Goal: Complete application form

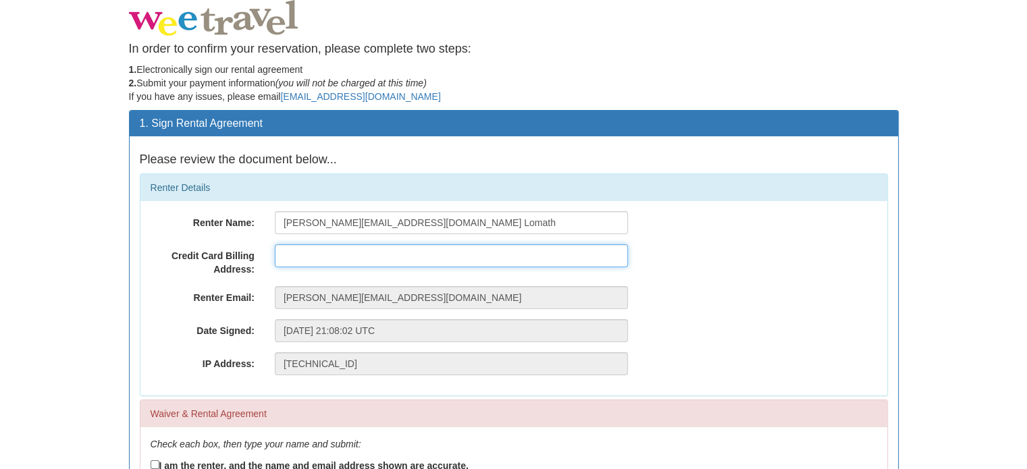
click at [429, 265] on input "text" at bounding box center [451, 255] width 353 height 23
click at [437, 246] on input "128 Highfields Park Drive" at bounding box center [451, 255] width 353 height 23
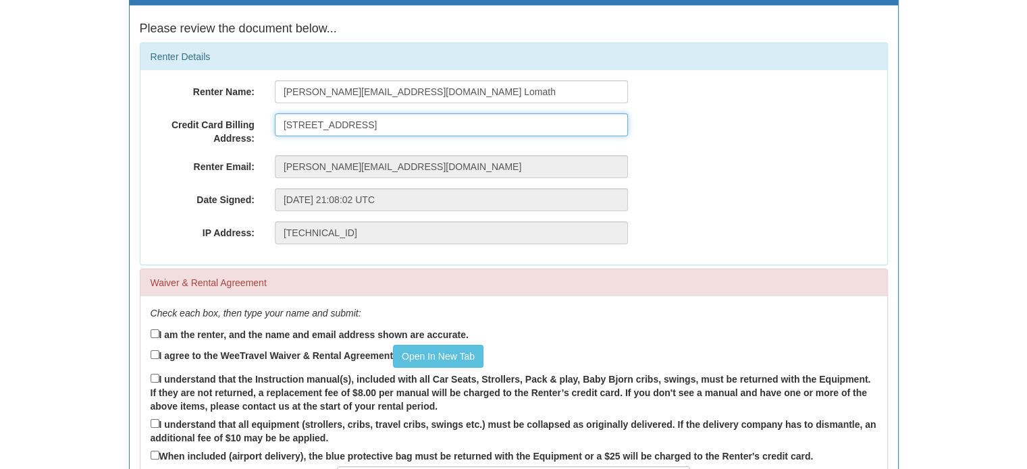
scroll to position [132, 0]
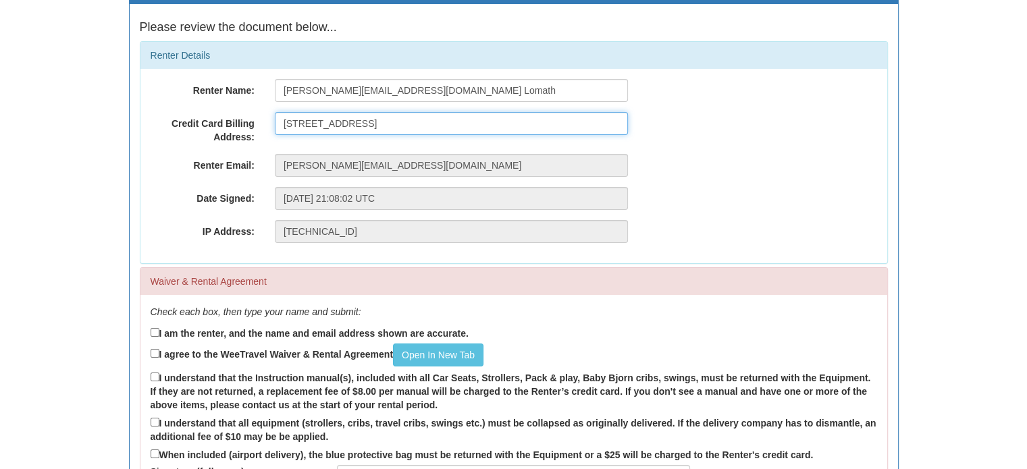
type input "128 Highfields Park Drive, Derby, DE22 1JU"
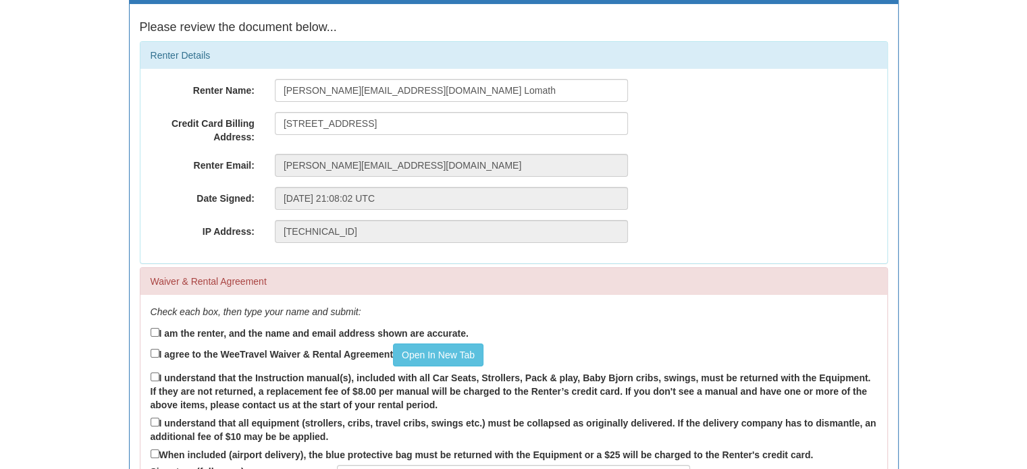
click at [437, 246] on div "Renter Name: jessica.lomath@gmail.com Lomath Credit Card Billing Address: 128 H…" at bounding box center [513, 166] width 747 height 194
click at [264, 331] on label "I am the renter, and the name and email address shown are accurate." at bounding box center [310, 332] width 318 height 15
click at [159, 331] on input "I am the renter, and the name and email address shown are accurate." at bounding box center [155, 332] width 9 height 9
checkbox input "true"
click at [412, 350] on link "Open In New Tab" at bounding box center [438, 355] width 90 height 23
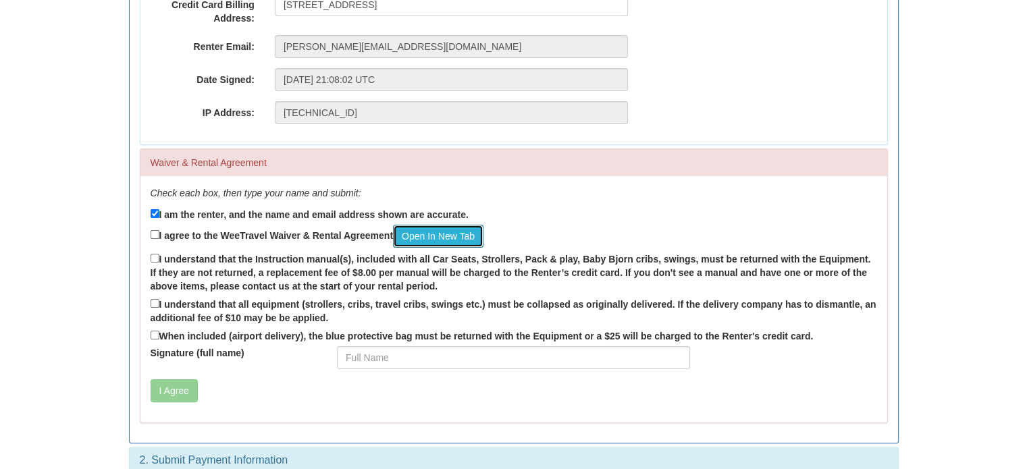
scroll to position [269, 0]
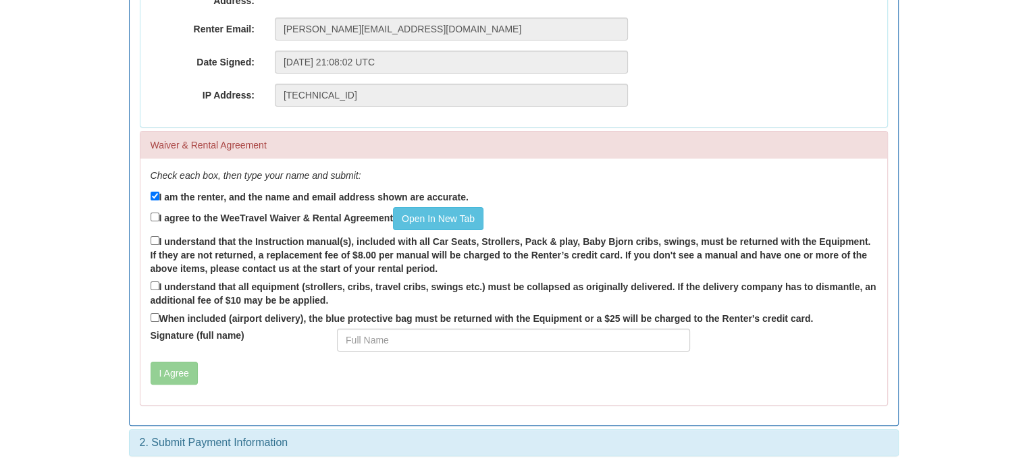
click at [250, 221] on label "I agree to the WeeTravel Waiver & Rental Agreement Open In New Tab" at bounding box center [317, 218] width 333 height 23
click at [159, 221] on input "I agree to the WeeTravel Waiver & Rental Agreement Open In New Tab" at bounding box center [155, 217] width 9 height 9
click at [269, 215] on label "I agree to the WeeTravel Waiver & Rental Agreement Open In New Tab" at bounding box center [317, 218] width 333 height 23
click at [159, 215] on input "I agree to the WeeTravel Waiver & Rental Agreement Open In New Tab" at bounding box center [155, 217] width 9 height 9
click at [267, 213] on label "I agree to the WeeTravel Waiver & Rental Agreement Open In New Tab" at bounding box center [317, 218] width 333 height 23
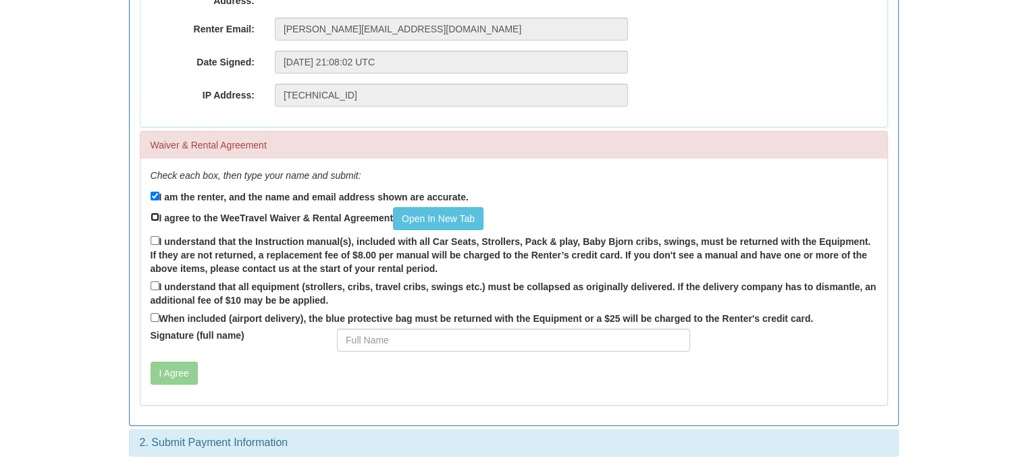
click at [159, 213] on input "I agree to the WeeTravel Waiver & Rental Agreement Open In New Tab" at bounding box center [155, 217] width 9 height 9
checkbox input "true"
click at [238, 250] on label "I understand that the Instruction manual(s), included with all Car Seats, Strol…" at bounding box center [514, 255] width 726 height 42
click at [159, 245] on input "I understand that the Instruction manual(s), included with all Car Seats, Strol…" at bounding box center [155, 240] width 9 height 9
checkbox input "true"
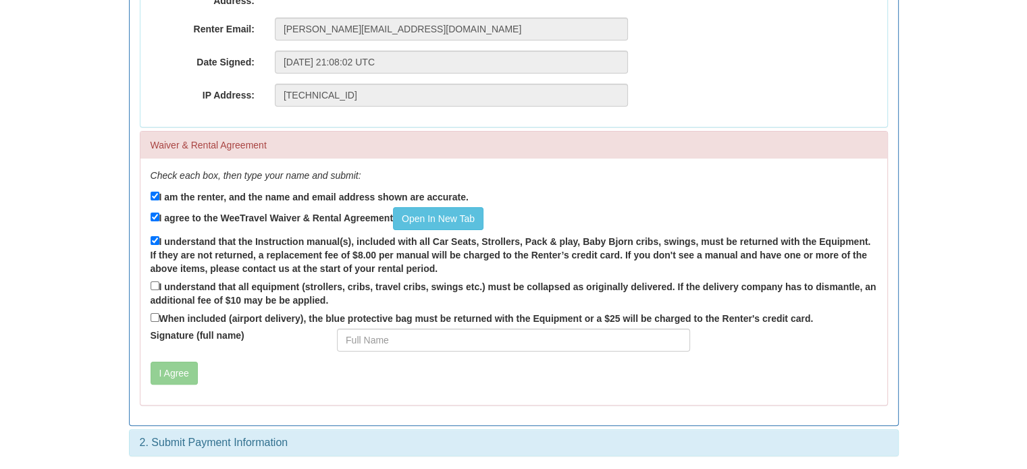
click at [219, 290] on label "I understand that all equipment (strollers, cribs, travel cribs, swings etc.) m…" at bounding box center [514, 293] width 726 height 28
click at [159, 290] on input "I understand that all equipment (strollers, cribs, travel cribs, swings etc.) m…" at bounding box center [155, 286] width 9 height 9
checkbox input "true"
click at [205, 314] on label "When included (airport delivery), the blue protective bag must be returned with…" at bounding box center [482, 318] width 663 height 15
click at [159, 314] on input "When included (airport delivery), the blue protective bag must be returned with…" at bounding box center [155, 317] width 9 height 9
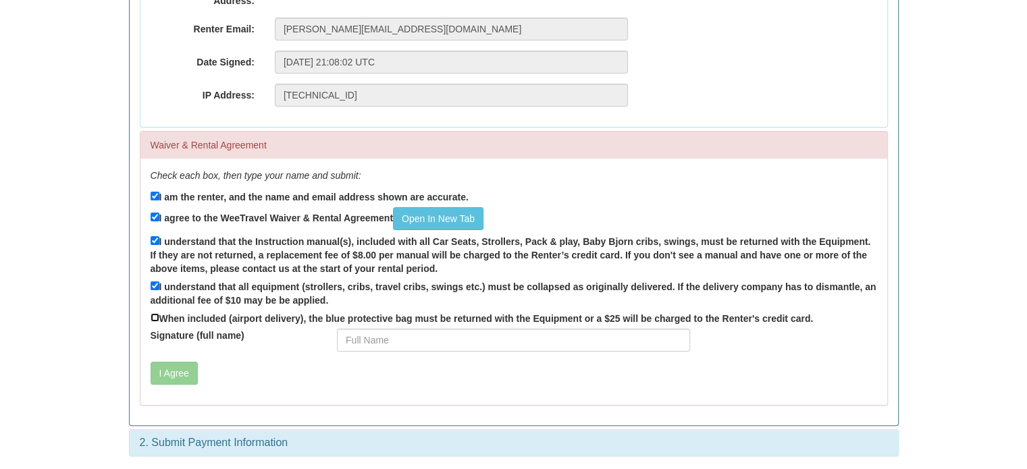
checkbox input "true"
click at [390, 327] on div "When included (airport delivery), the blue protective bag must be returned with…" at bounding box center [514, 320] width 726 height 18
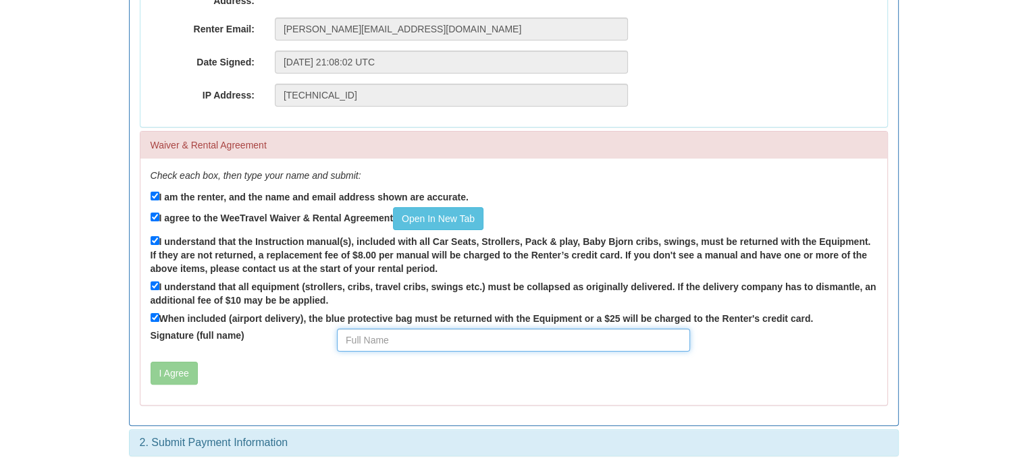
click at [390, 331] on input "Signature (full name)" at bounding box center [513, 340] width 353 height 23
type input "Jessica Lomath"
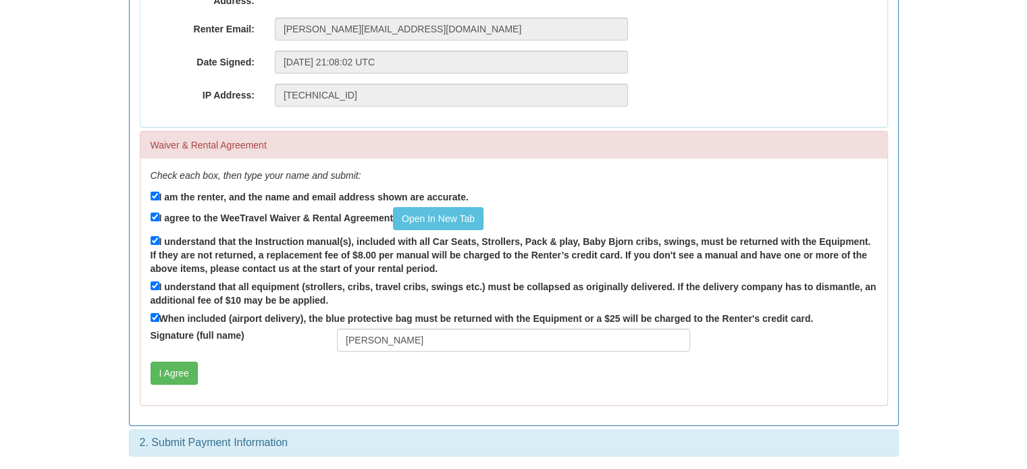
click at [192, 361] on div "Check each box, then type your name and submit: I am the renter, and the name a…" at bounding box center [513, 282] width 747 height 246
click at [181, 363] on button "I Agree" at bounding box center [174, 373] width 47 height 23
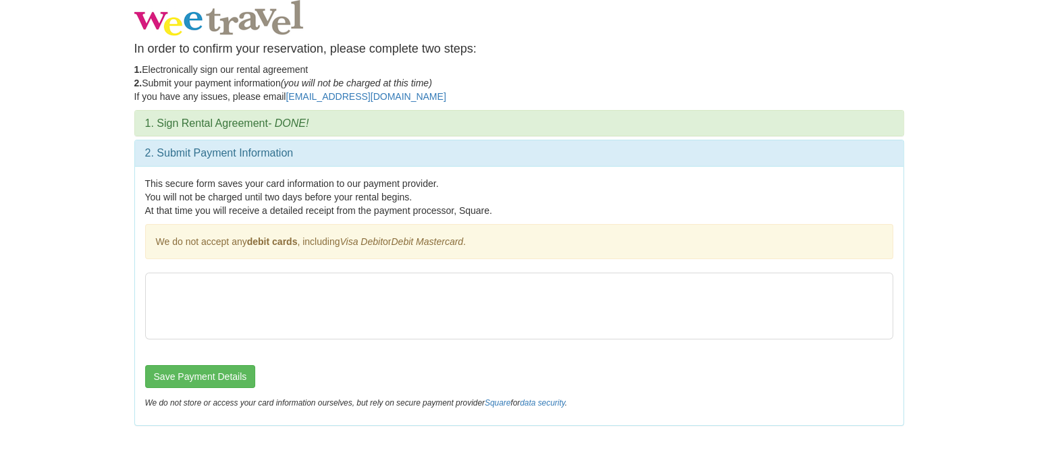
scroll to position [0, 0]
click at [476, 273] on iframe at bounding box center [518, 305] width 747 height 65
click at [164, 367] on button "Save Payment Details" at bounding box center [199, 376] width 111 height 23
